Goal: Check status: Check status

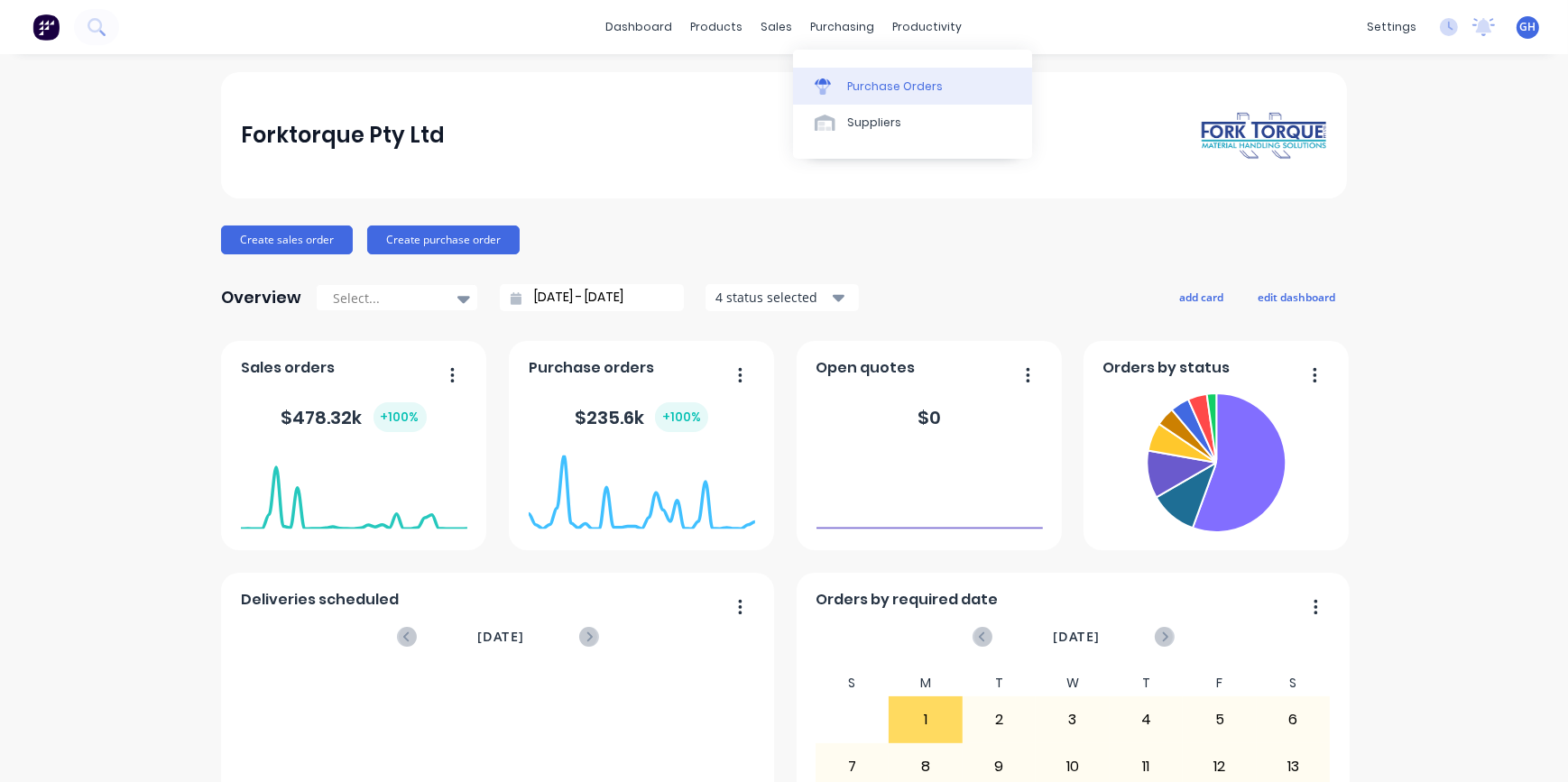
click at [874, 87] on div "Purchase Orders" at bounding box center [894, 86] width 96 height 16
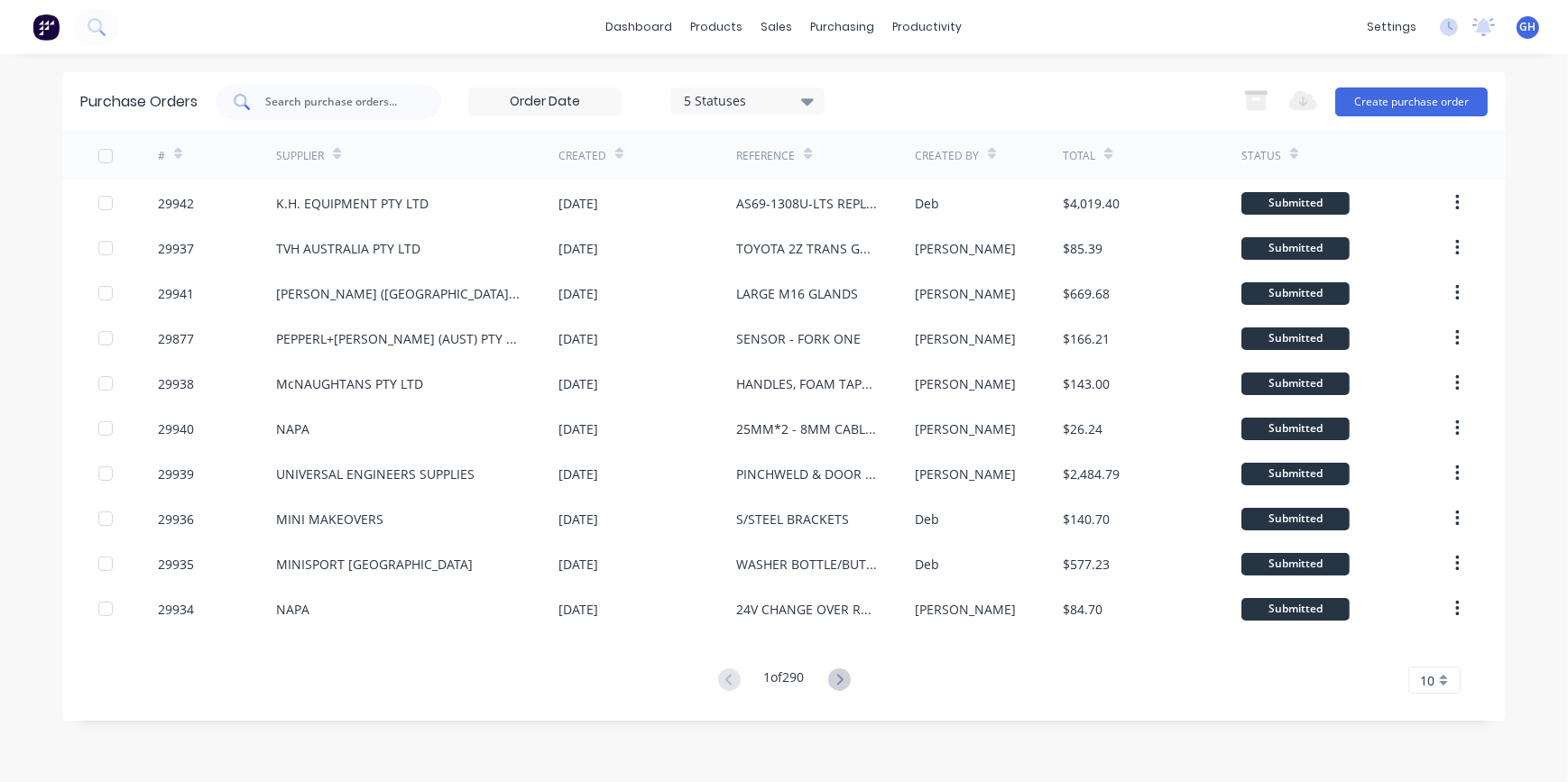
click at [289, 97] on input "text" at bounding box center [338, 101] width 150 height 18
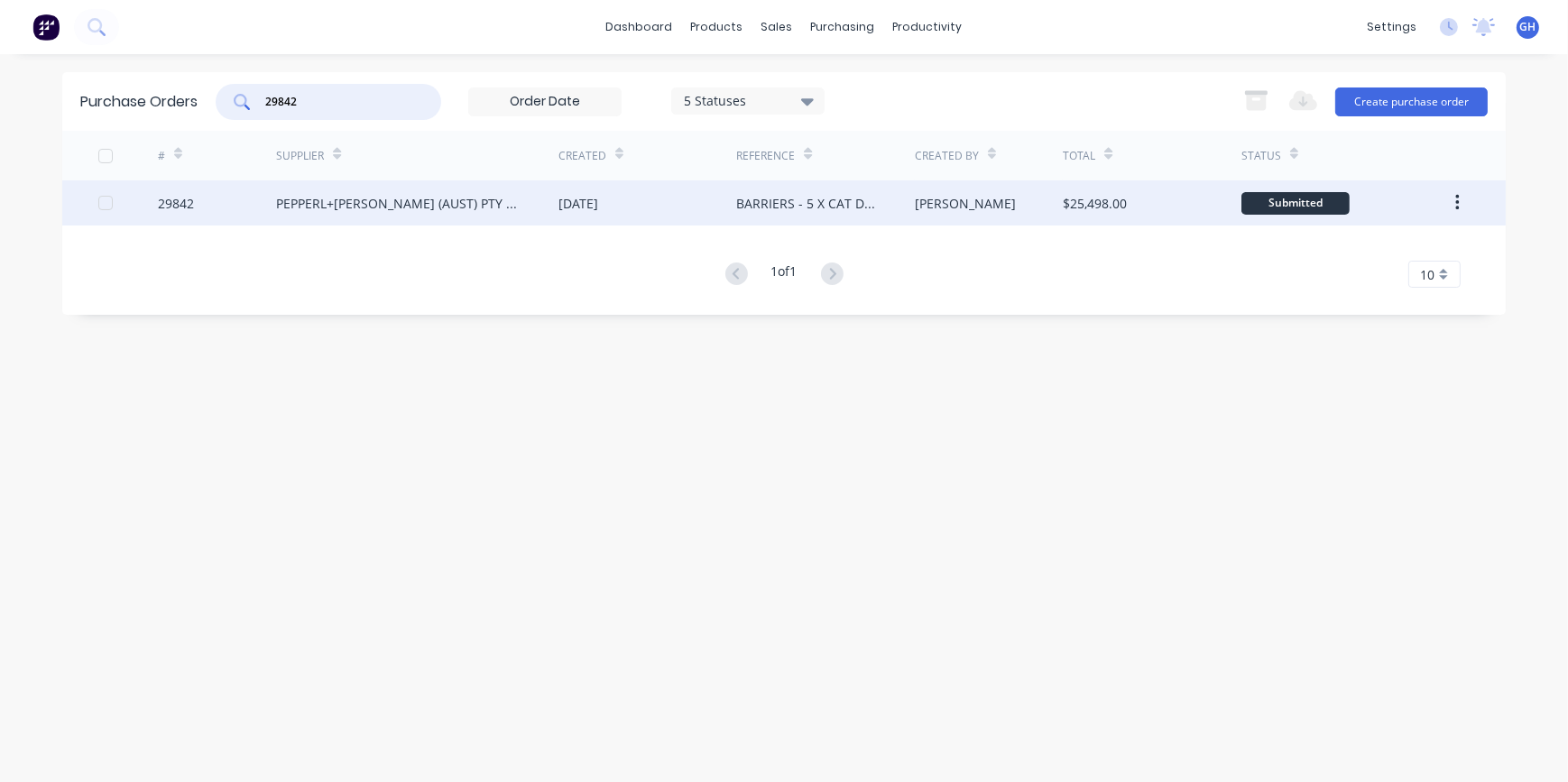
type input "29842"
click at [584, 206] on div "[DATE]" at bounding box center [578, 204] width 40 height 19
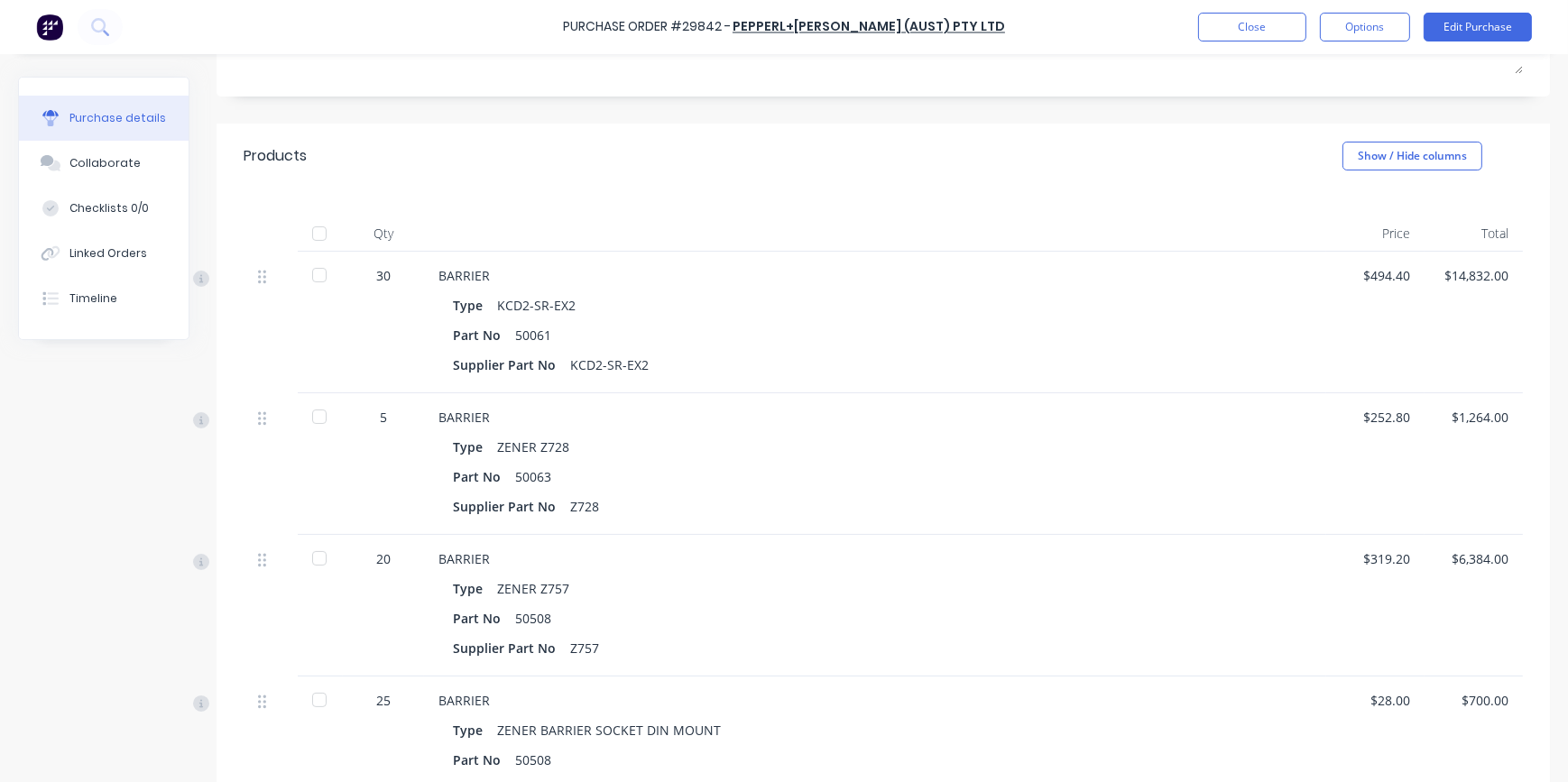
scroll to position [81, 0]
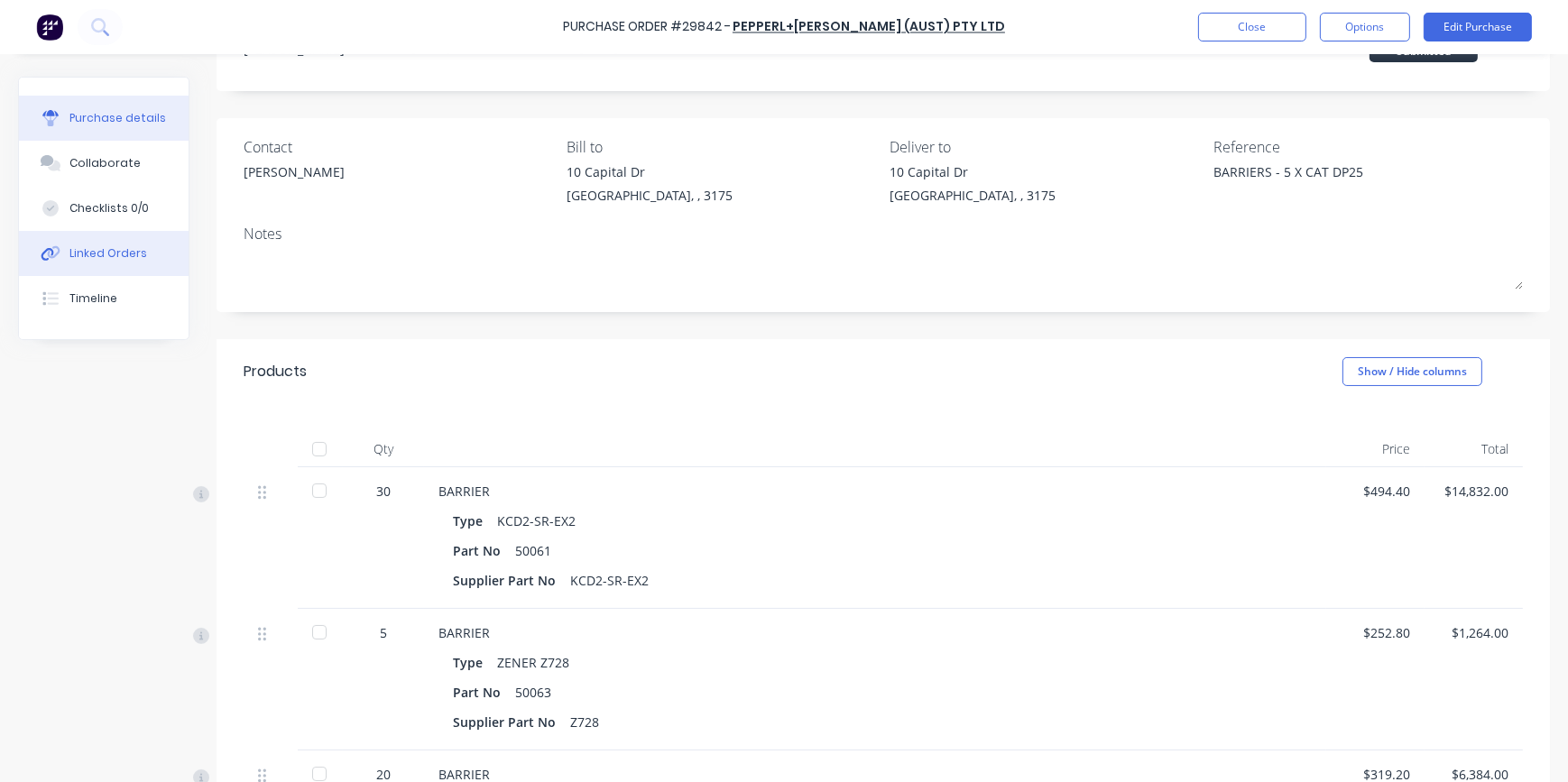
click at [117, 258] on div "Linked Orders" at bounding box center [108, 253] width 77 height 16
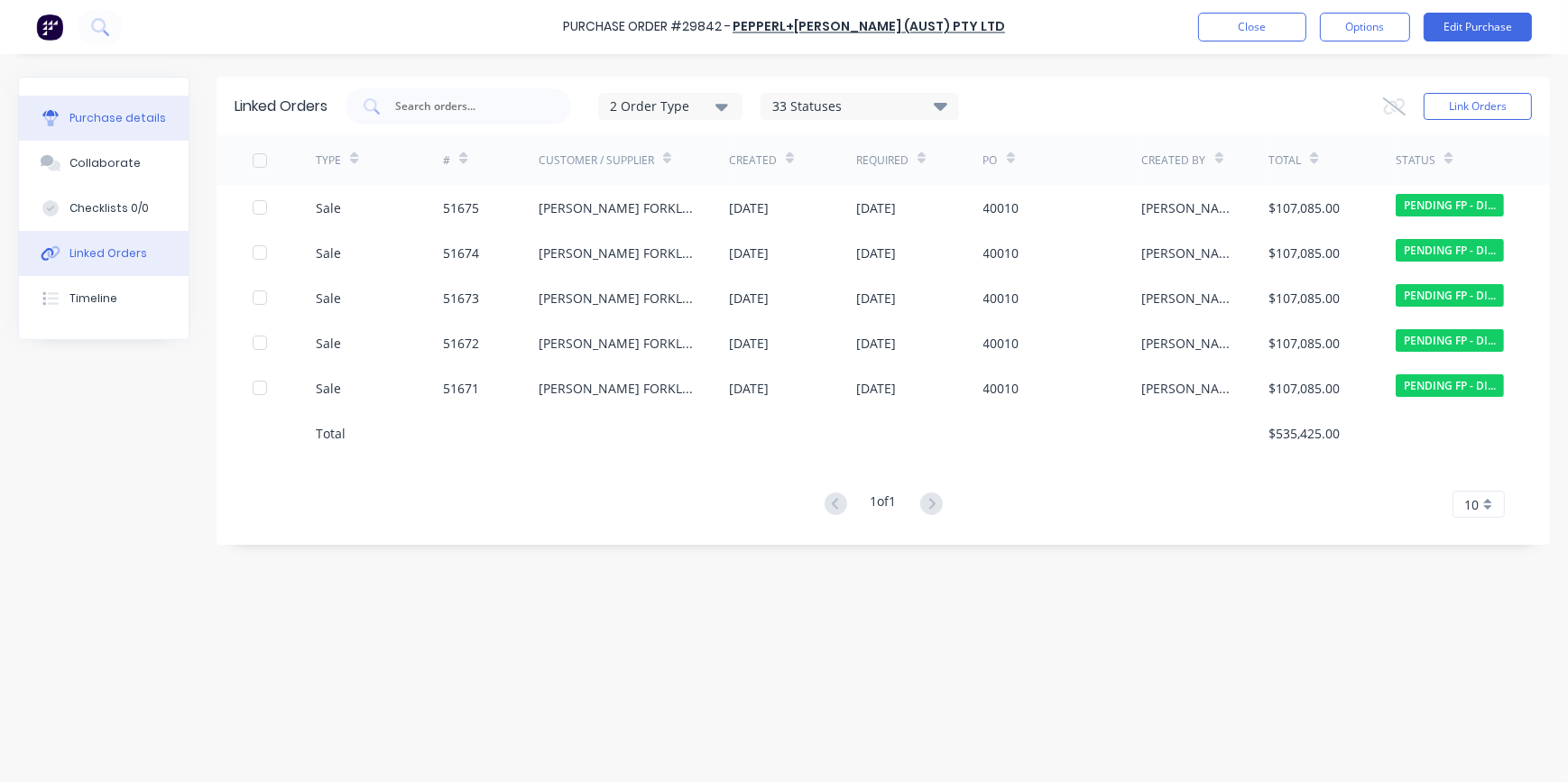
click at [132, 114] on div "Purchase details" at bounding box center [118, 118] width 97 height 16
type textarea "x"
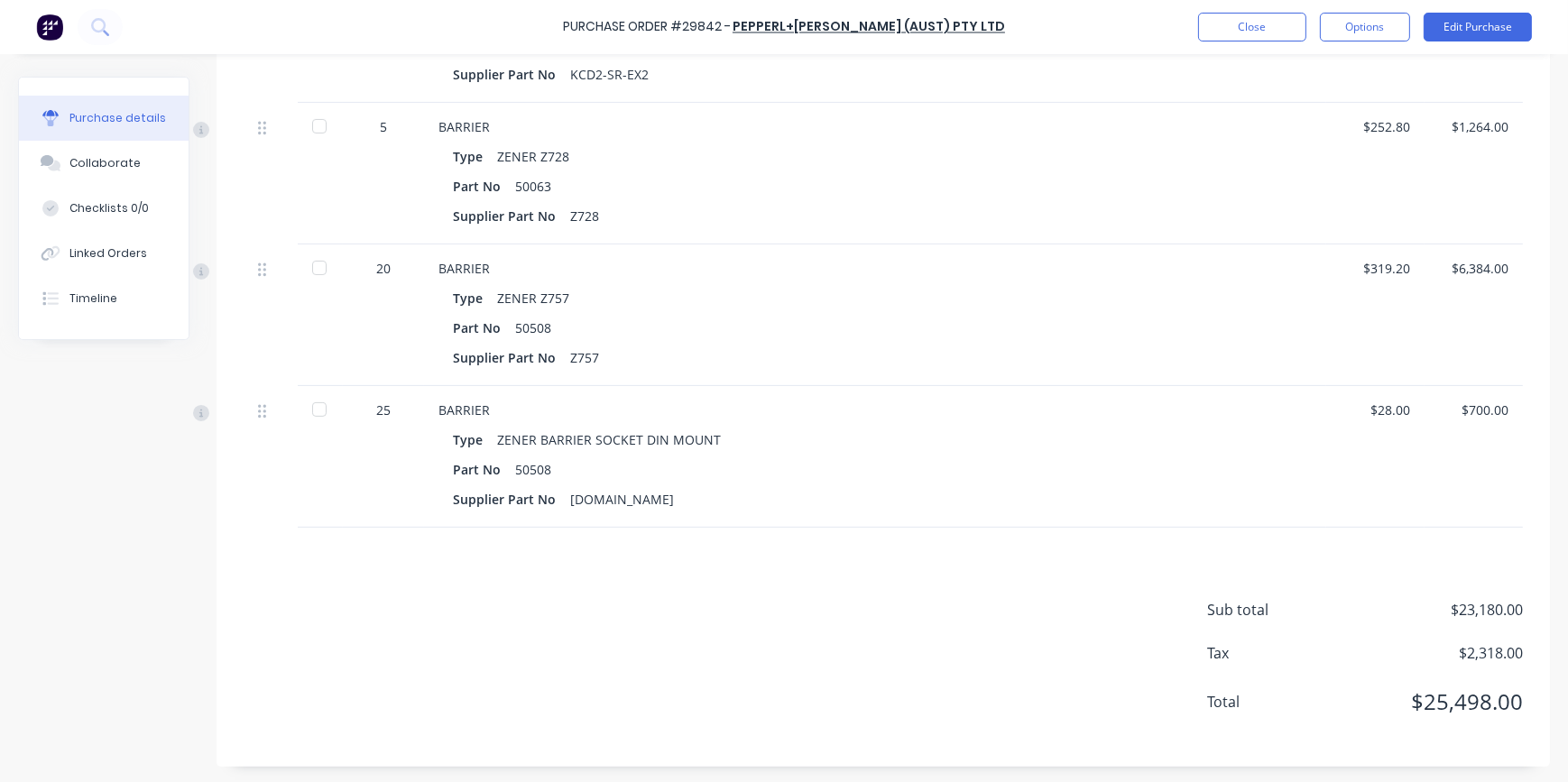
scroll to position [589, 0]
click at [1278, 33] on button "Close" at bounding box center [1252, 27] width 108 height 29
